Goal: Task Accomplishment & Management: Use online tool/utility

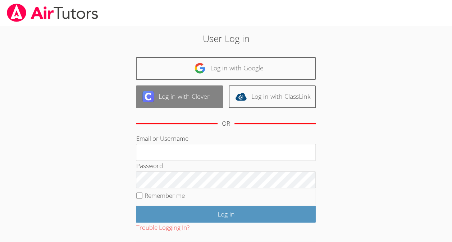
click at [202, 98] on link "Log in with Clever" at bounding box center [179, 97] width 87 height 23
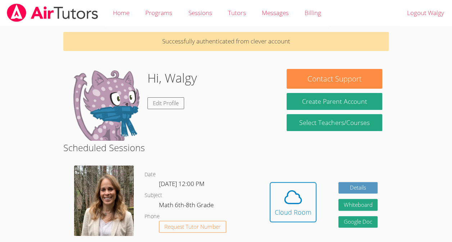
click at [227, 167] on div "Date Wed Sep 17, 12:00 PM Subject Math 6th-8th Grade Phone Request Tutor Number" at bounding box center [202, 207] width 114 height 95
click at [294, 213] on div "Cloud Room" at bounding box center [293, 212] width 37 height 10
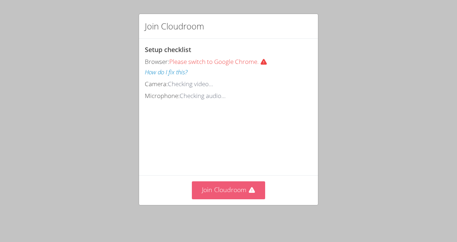
click at [231, 189] on button "Join Cloudroom" at bounding box center [229, 191] width 74 height 18
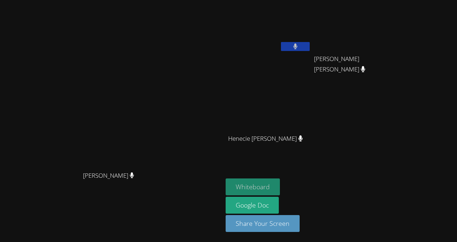
click at [280, 181] on button "Whiteboard" at bounding box center [253, 187] width 54 height 17
click at [280, 183] on button "Whiteboard" at bounding box center [253, 187] width 54 height 17
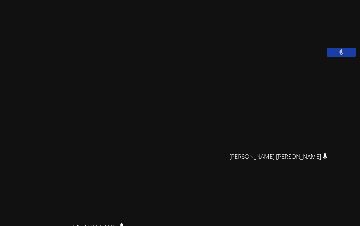
drag, startPoint x: 179, startPoint y: 63, endPoint x: 184, endPoint y: 8, distance: 56.0
click at [184, 8] on div "Sandra Davis Sandra Davis" at bounding box center [101, 178] width 197 height 350
drag, startPoint x: 192, startPoint y: 91, endPoint x: 202, endPoint y: 25, distance: 67.3
click at [202, 25] on div "Sandra Davis Sandra Davis Walgy Nissage Eloar Dowendjina Louis Chery Eloar Dowe…" at bounding box center [180, 113] width 360 height 226
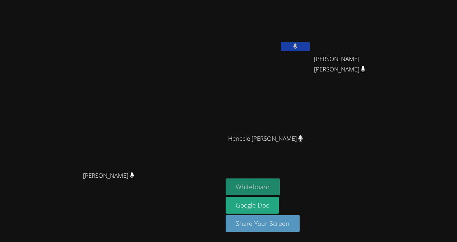
click at [280, 191] on button "Whiteboard" at bounding box center [253, 187] width 54 height 17
click at [165, 46] on video at bounding box center [112, 107] width 108 height 122
click at [400, 142] on div "Walgy Nissage Eloar Dowendjina Louis Chery Eloar Dowendjina Louis Chery Henecie…" at bounding box center [313, 81] width 174 height 157
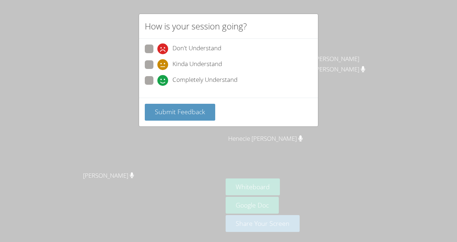
click at [187, 65] on span "Kinda Understand" at bounding box center [198, 64] width 50 height 11
click at [164, 65] on input "Kinda Understand" at bounding box center [161, 63] width 6 height 6
radio input "true"
click at [202, 118] on button "Submit Feedback" at bounding box center [180, 112] width 70 height 17
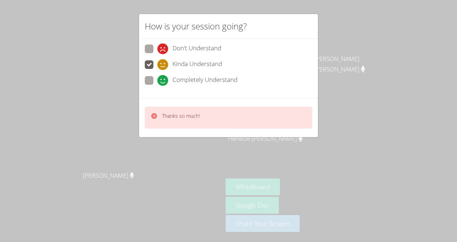
click at [342, 35] on div "How is your session going? Don't Understand Kinda Understand Completely Underst…" at bounding box center [228, 121] width 457 height 242
click at [188, 113] on p "Thanks so much!" at bounding box center [181, 116] width 38 height 7
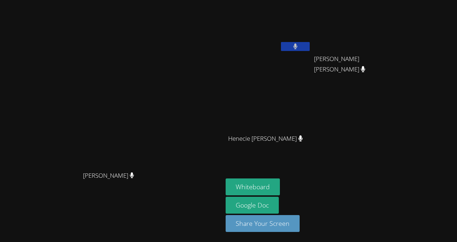
click at [121, 107] on video at bounding box center [112, 107] width 108 height 122
